Goal: Task Accomplishment & Management: Manage account settings

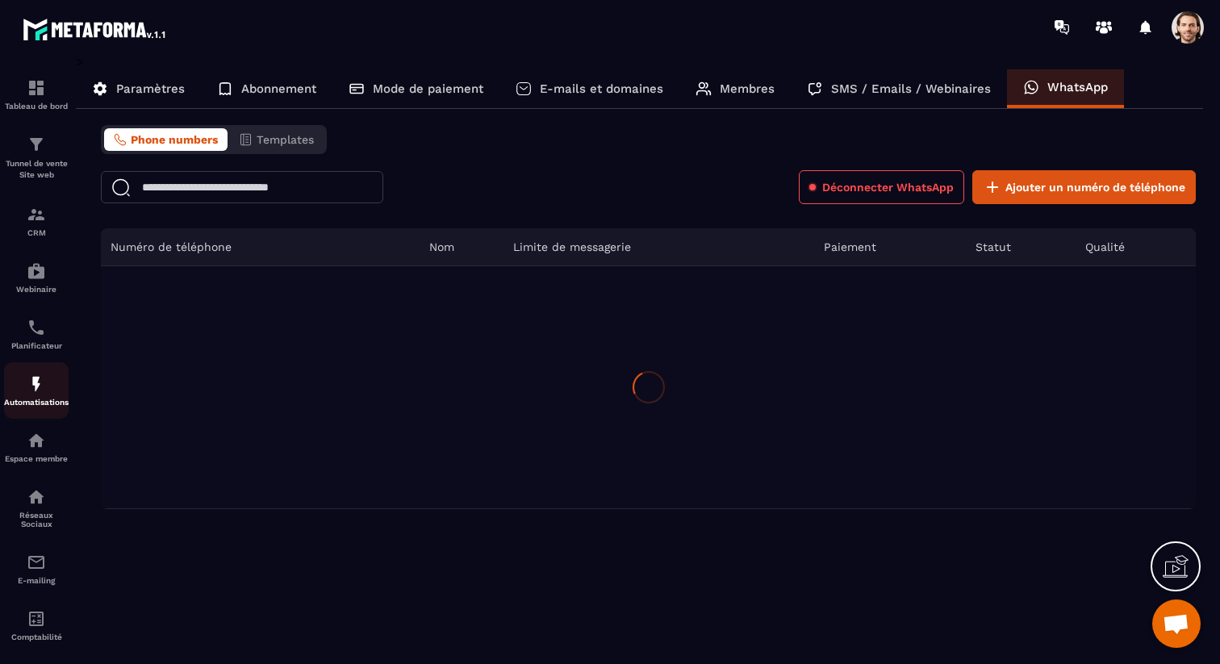
click at [38, 407] on p "Automatisations" at bounding box center [36, 402] width 65 height 9
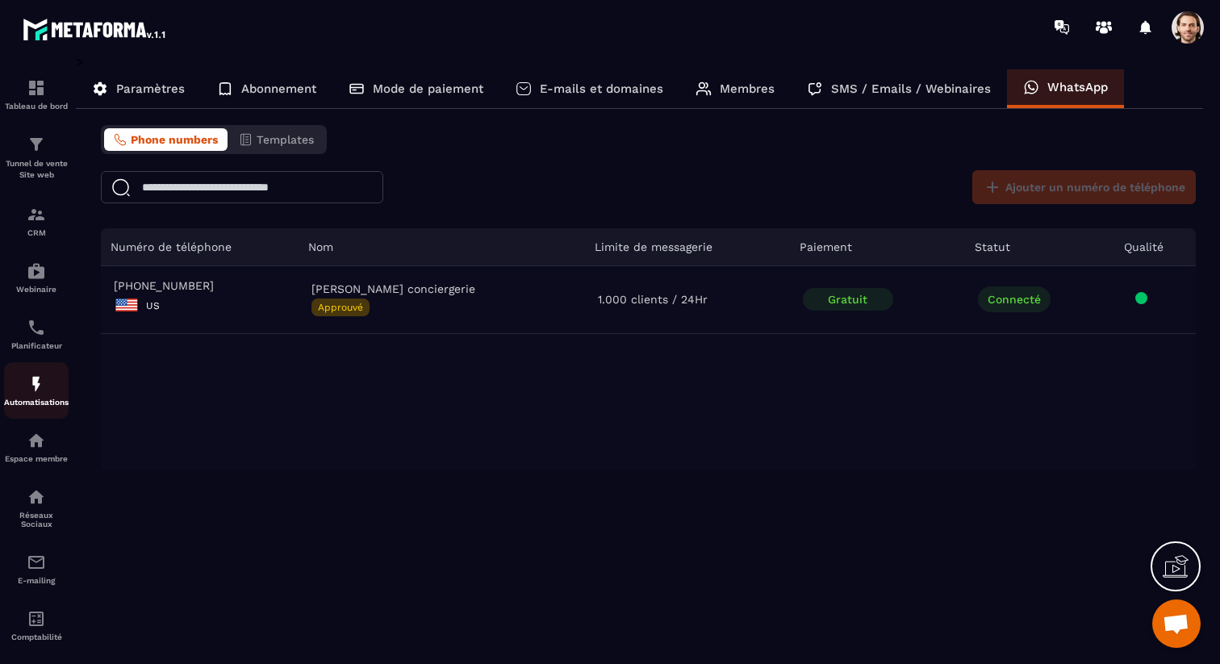
click at [38, 407] on p "Automatisations" at bounding box center [36, 402] width 65 height 9
click at [41, 333] on img at bounding box center [36, 327] width 19 height 19
click at [520, 83] on icon at bounding box center [524, 89] width 14 height 12
click at [323, 86] on div "Abonnement" at bounding box center [267, 88] width 132 height 39
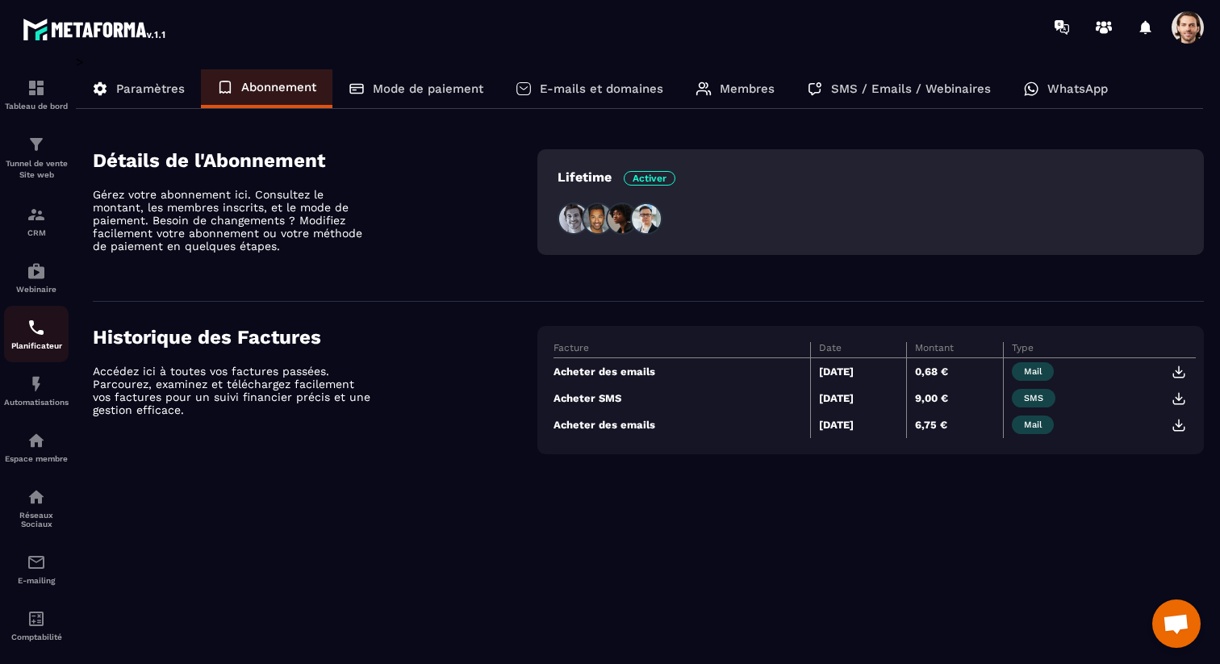
click at [39, 329] on img at bounding box center [36, 327] width 19 height 19
